Goal: Task Accomplishment & Management: Manage account settings

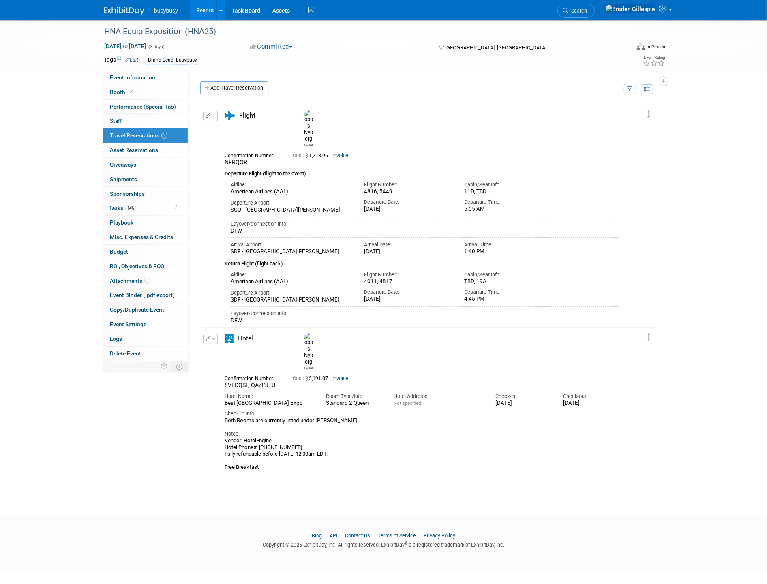
click at [125, 11] on img at bounding box center [124, 11] width 41 height 8
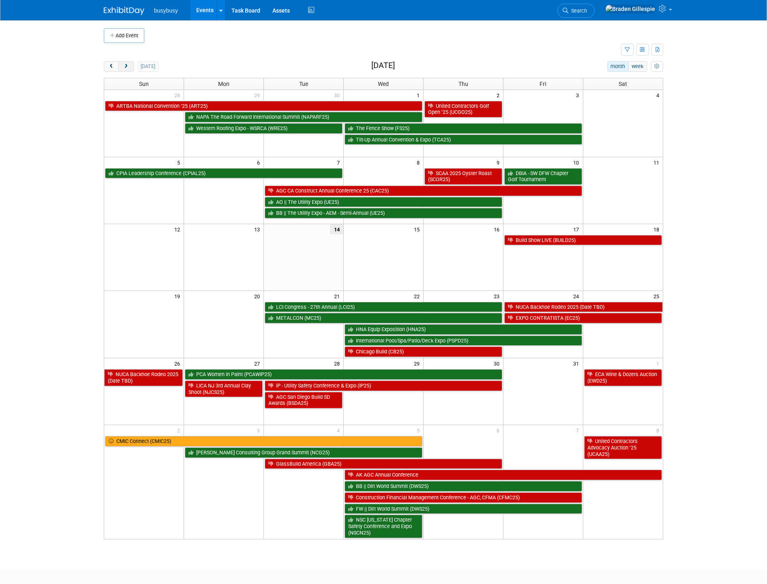
click at [130, 66] on button "next" at bounding box center [125, 66] width 15 height 11
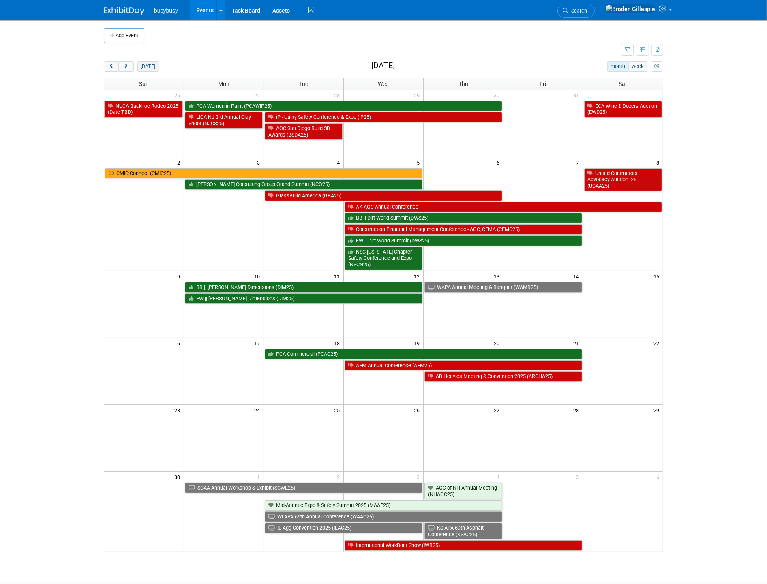
click at [145, 66] on button "today" at bounding box center [147, 66] width 21 height 11
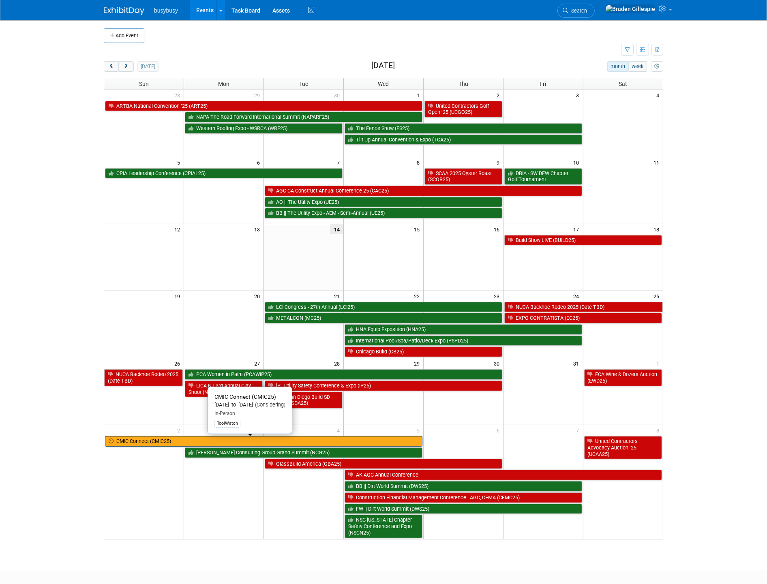
click at [250, 442] on link "CMIC Connect (CMIC25)" at bounding box center [263, 441] width 317 height 11
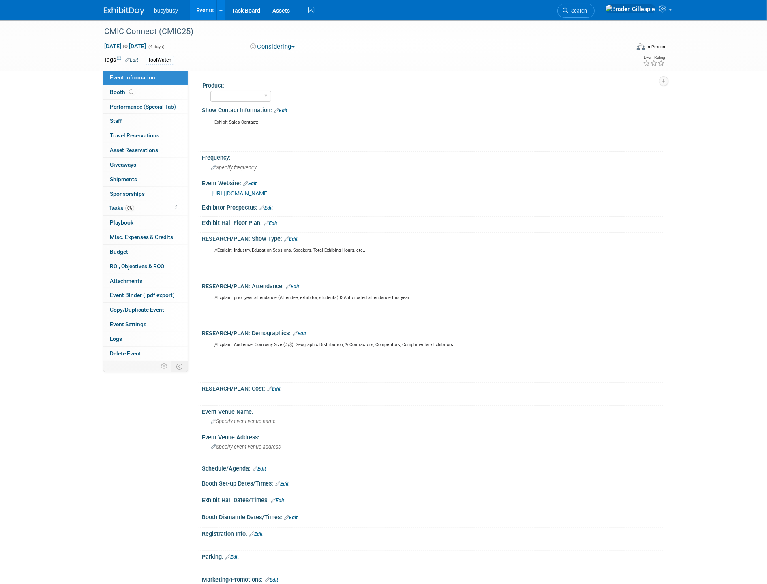
click at [271, 46] on button "Considering" at bounding box center [272, 47] width 51 height 9
click at [287, 71] on link "Considering" at bounding box center [287, 71] width 79 height 11
click at [279, 45] on button "Considering" at bounding box center [273, 47] width 53 height 9
click at [281, 84] on link "Not Going" at bounding box center [287, 82] width 79 height 11
click at [121, 11] on img at bounding box center [124, 11] width 41 height 8
